Goal: Communication & Community: Connect with others

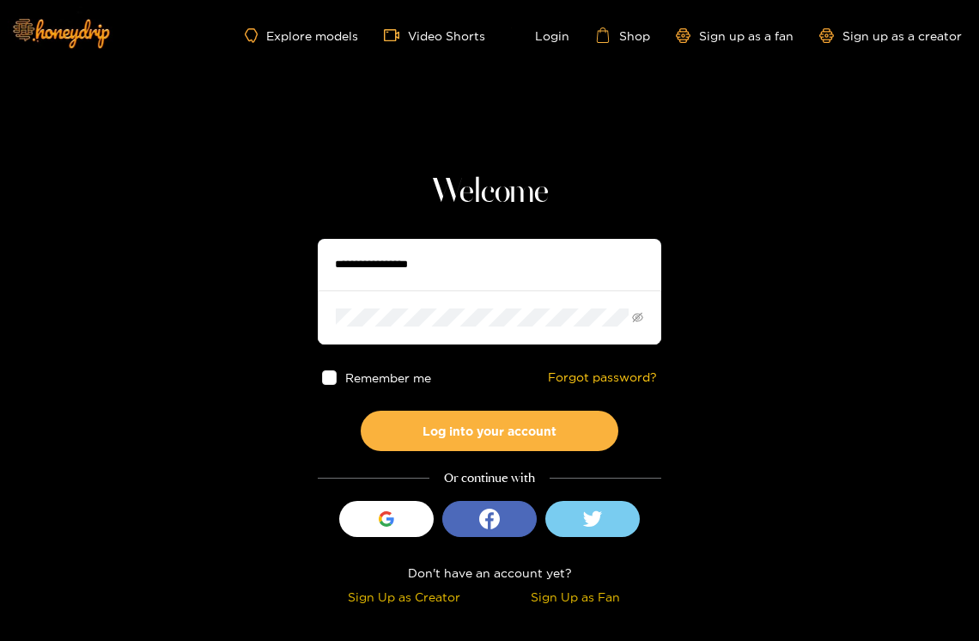
click at [496, 263] on input "text" at bounding box center [490, 265] width 344 height 52
type input "**********"
click at [361, 410] on button "Log into your account" at bounding box center [490, 430] width 258 height 40
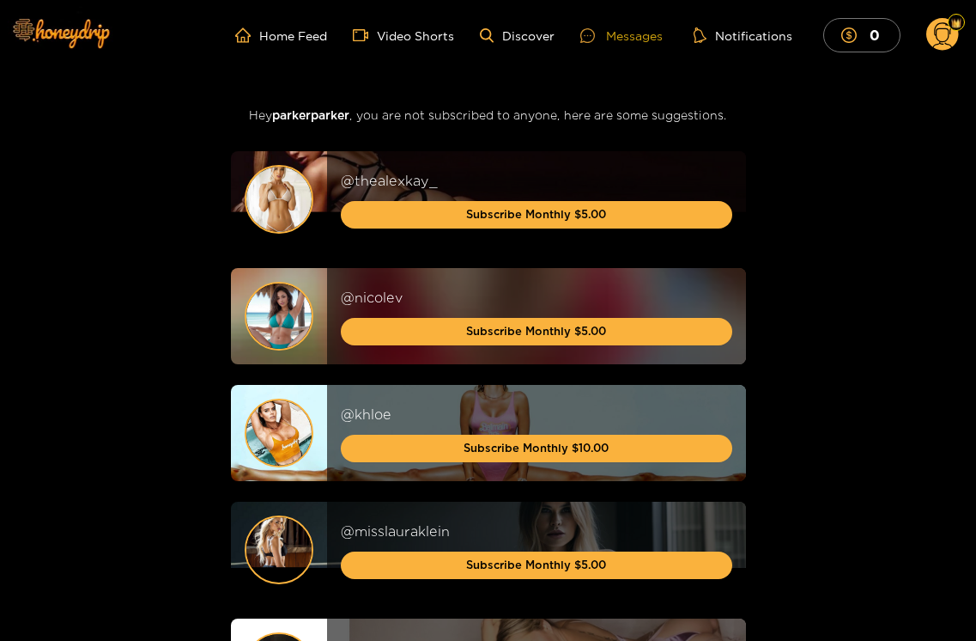
click at [640, 40] on div "Messages" at bounding box center [622, 36] width 82 height 20
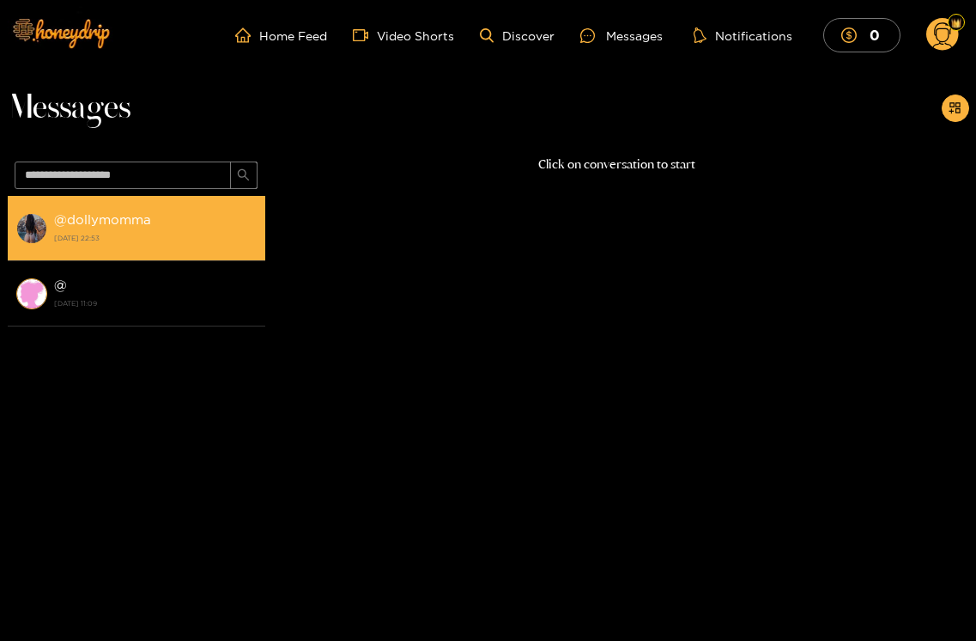
click at [111, 214] on strong "@ dollymomma" at bounding box center [102, 219] width 97 height 15
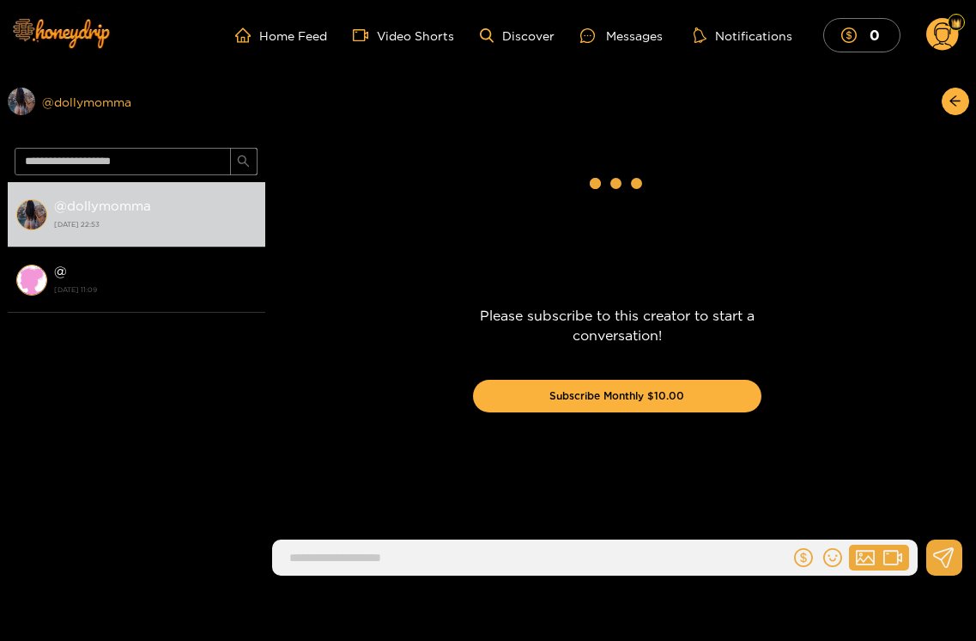
click at [92, 102] on div "Preview @ dollymomma" at bounding box center [137, 101] width 258 height 27
